Goal: Go to known website: Access a specific website the user already knows

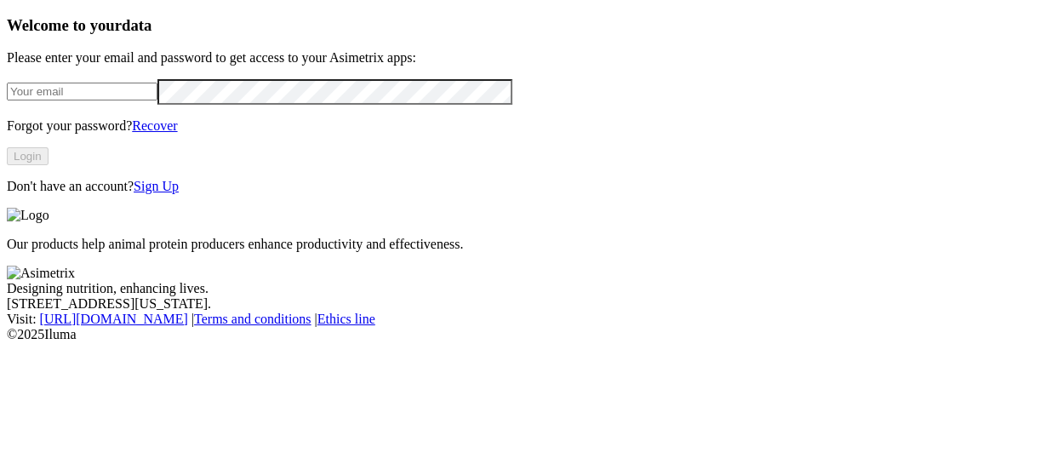
click at [136, 100] on input "email" at bounding box center [82, 92] width 151 height 18
type input "[PERSON_NAME][EMAIL_ADDRESS][PERSON_NAME][DOMAIN_NAME]"
click input "submit" at bounding box center [0, 0] width 0 height 0
